Goal: Check status: Check status

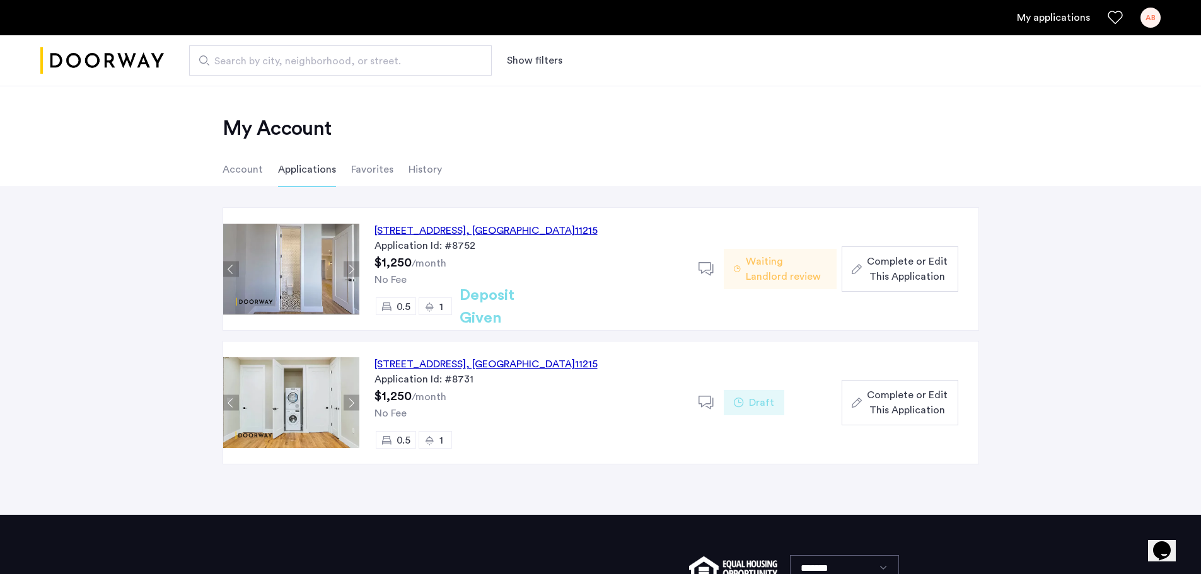
click at [708, 263] on use at bounding box center [705, 268] width 15 height 13
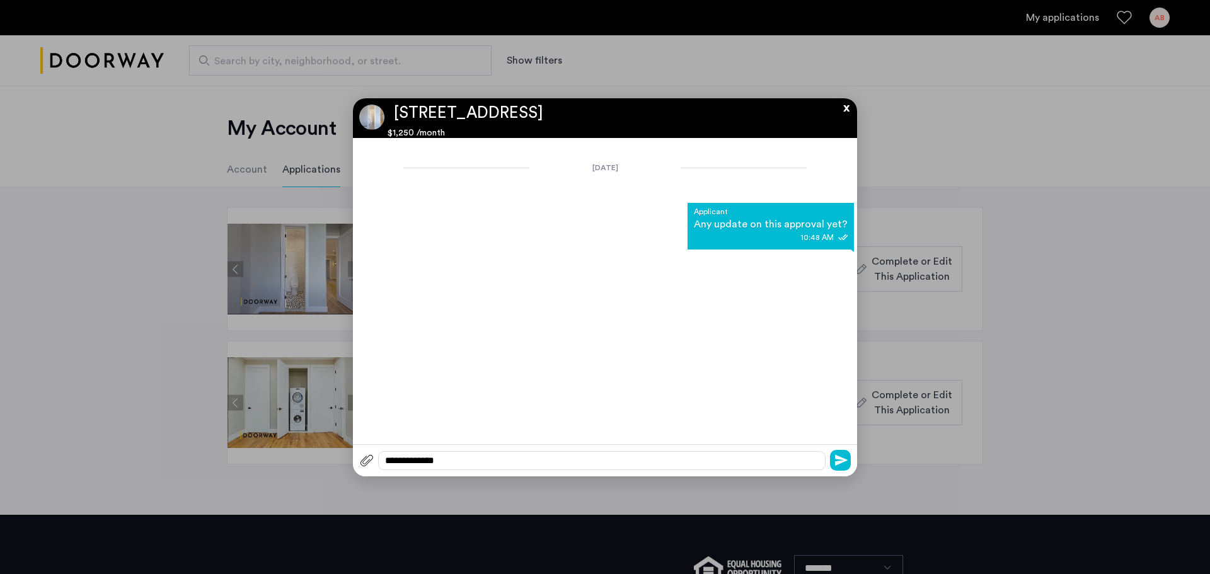
click at [846, 109] on button "x" at bounding box center [843, 105] width 19 height 14
